Goal: Find specific page/section: Find specific page/section

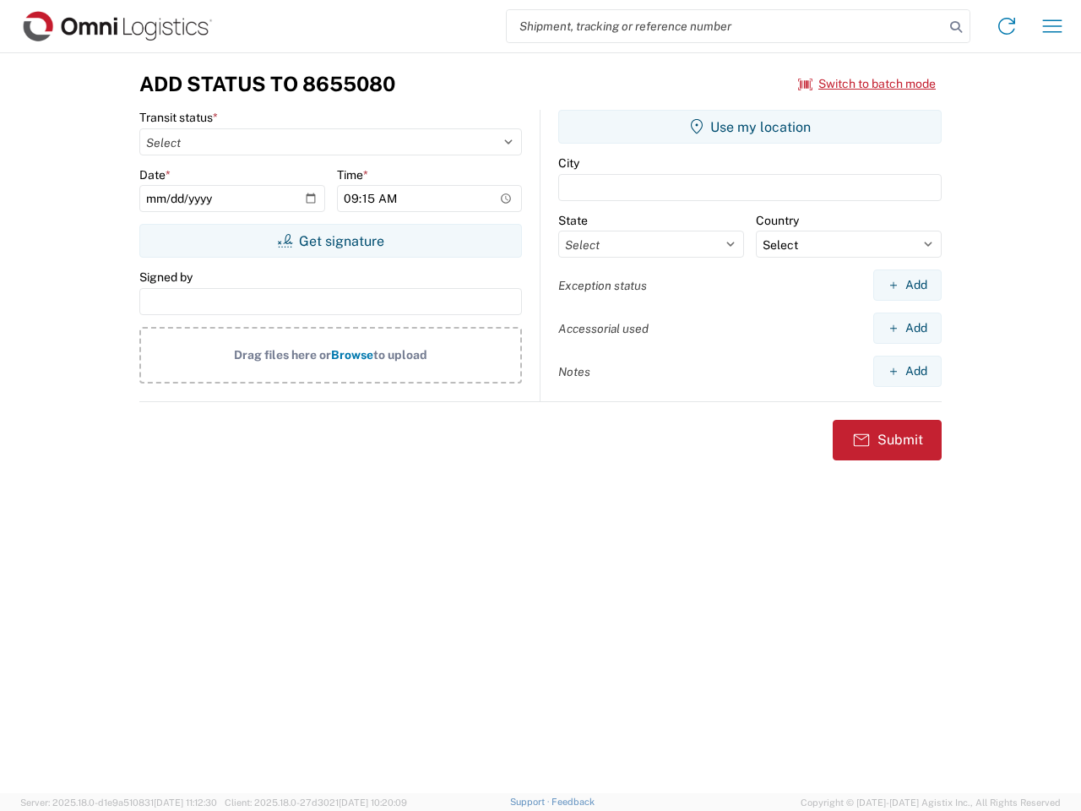
click at [725, 26] on input "search" at bounding box center [725, 26] width 437 height 32
click at [956, 27] on icon at bounding box center [956, 27] width 24 height 24
click at [1007, 26] on icon at bounding box center [1006, 26] width 27 height 27
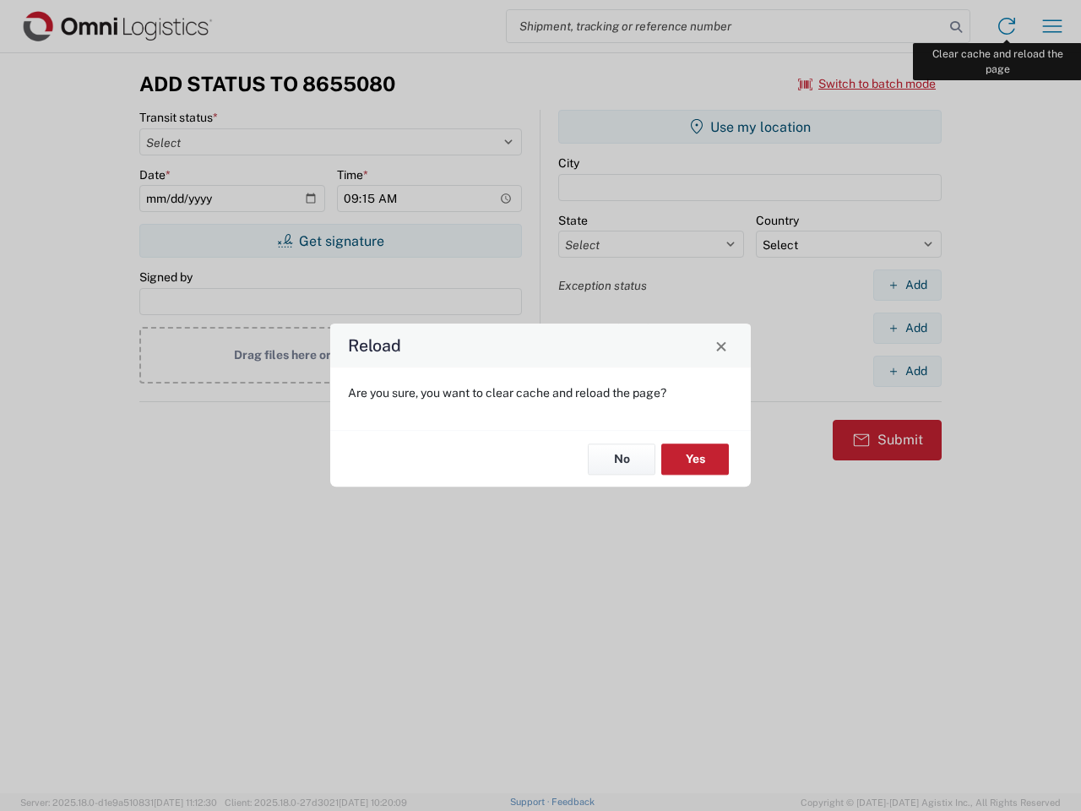
click at [1052, 26] on div "Reload Are you sure, you want to clear cache and reload the page? No Yes" at bounding box center [540, 405] width 1081 height 811
click at [867, 84] on div "Reload Are you sure, you want to clear cache and reload the page? No Yes" at bounding box center [540, 405] width 1081 height 811
click at [330, 241] on div "Reload Are you sure, you want to clear cache and reload the page? No Yes" at bounding box center [540, 405] width 1081 height 811
click at [750, 127] on div "Reload Are you sure, you want to clear cache and reload the page? No Yes" at bounding box center [540, 405] width 1081 height 811
click at [907, 285] on div "Reload Are you sure, you want to clear cache and reload the page? No Yes" at bounding box center [540, 405] width 1081 height 811
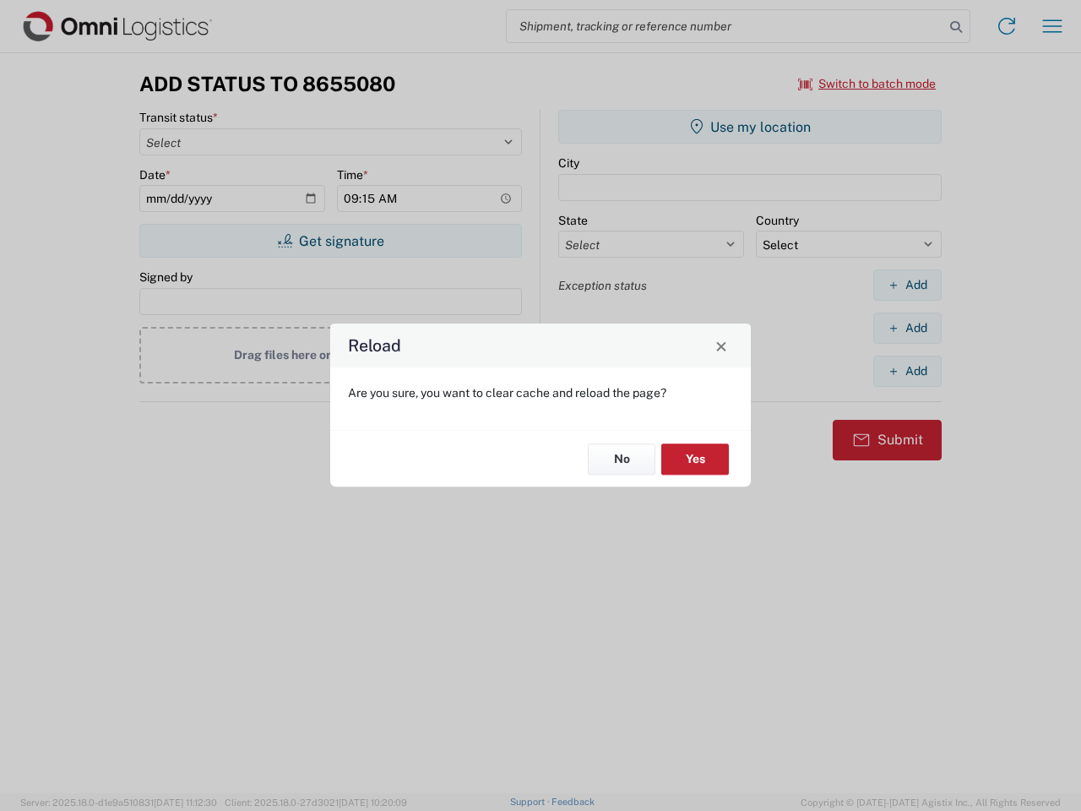
click at [907, 328] on div "Reload Are you sure, you want to clear cache and reload the page? No Yes" at bounding box center [540, 405] width 1081 height 811
click at [907, 371] on div "Reload Are you sure, you want to clear cache and reload the page? No Yes" at bounding box center [540, 405] width 1081 height 811
